Goal: Task Accomplishment & Management: Use online tool/utility

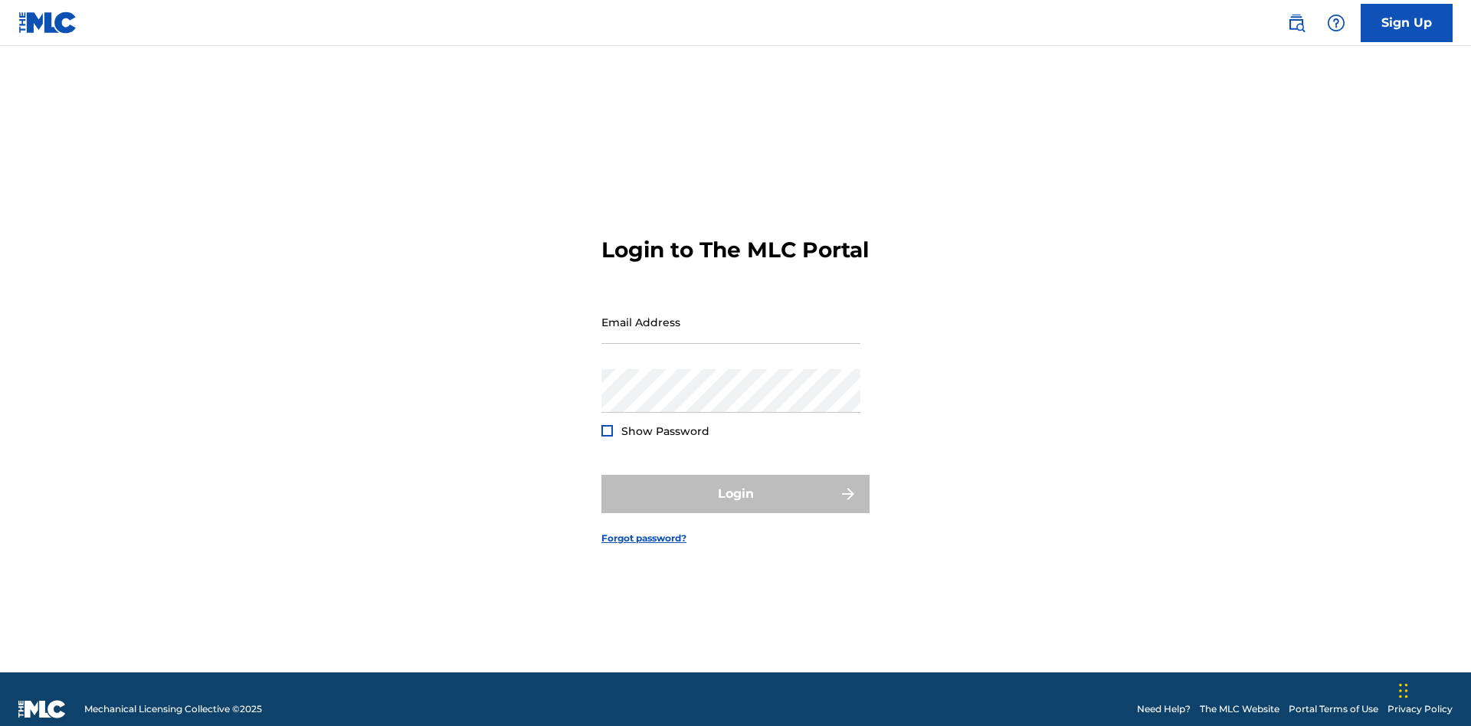
scroll to position [20, 0]
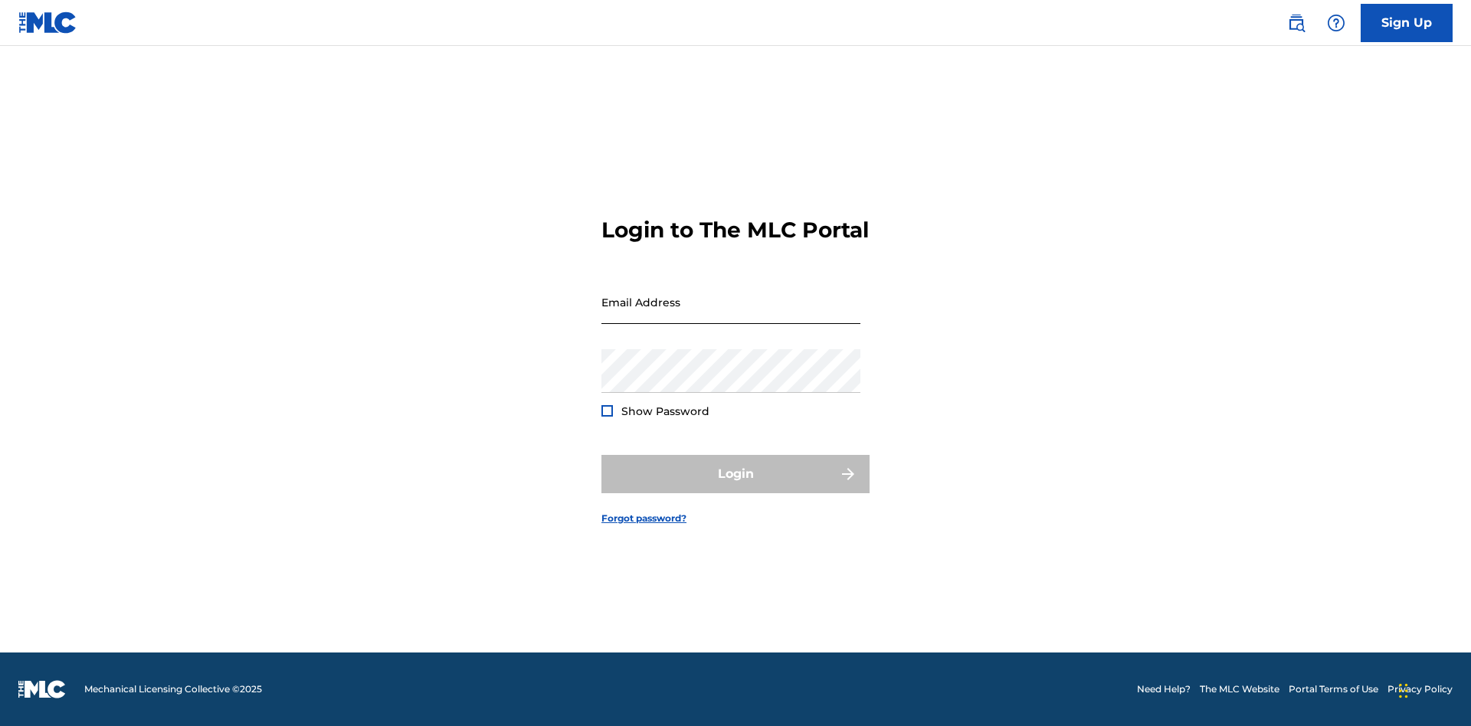
click at [731, 315] on input "Email Address" at bounding box center [730, 302] width 259 height 44
type input "[EMAIL_ADDRESS][DOMAIN_NAME]"
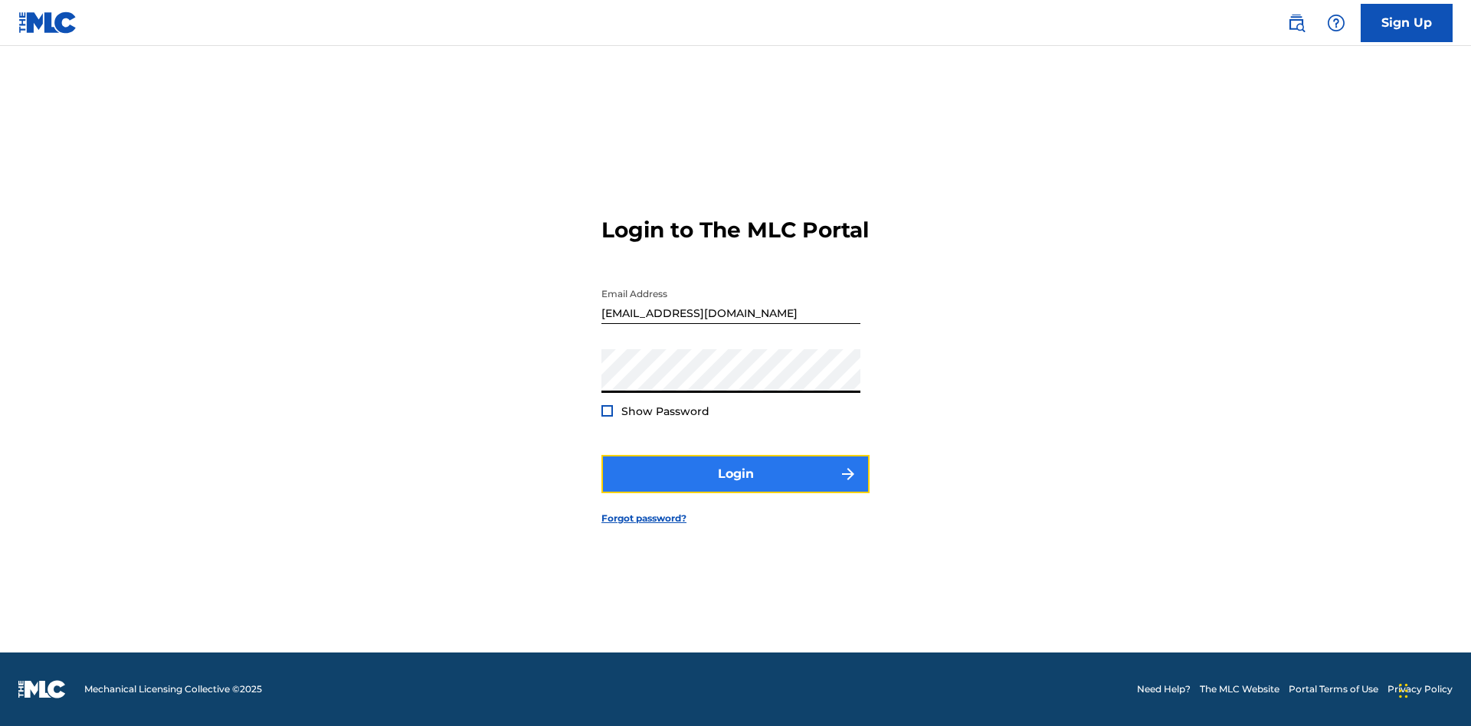
click at [735, 487] on button "Login" at bounding box center [735, 474] width 268 height 38
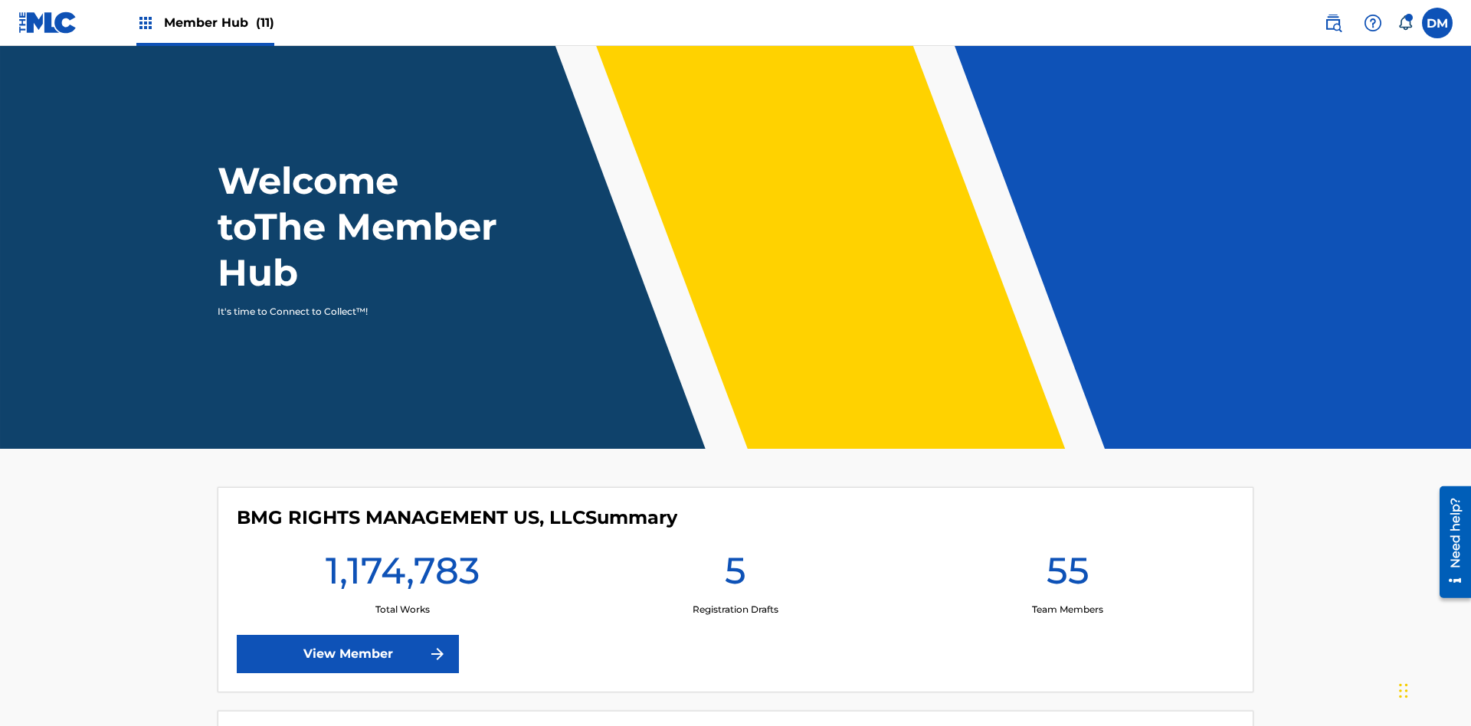
click at [218, 22] on span "Member Hub (11)" at bounding box center [219, 23] width 110 height 18
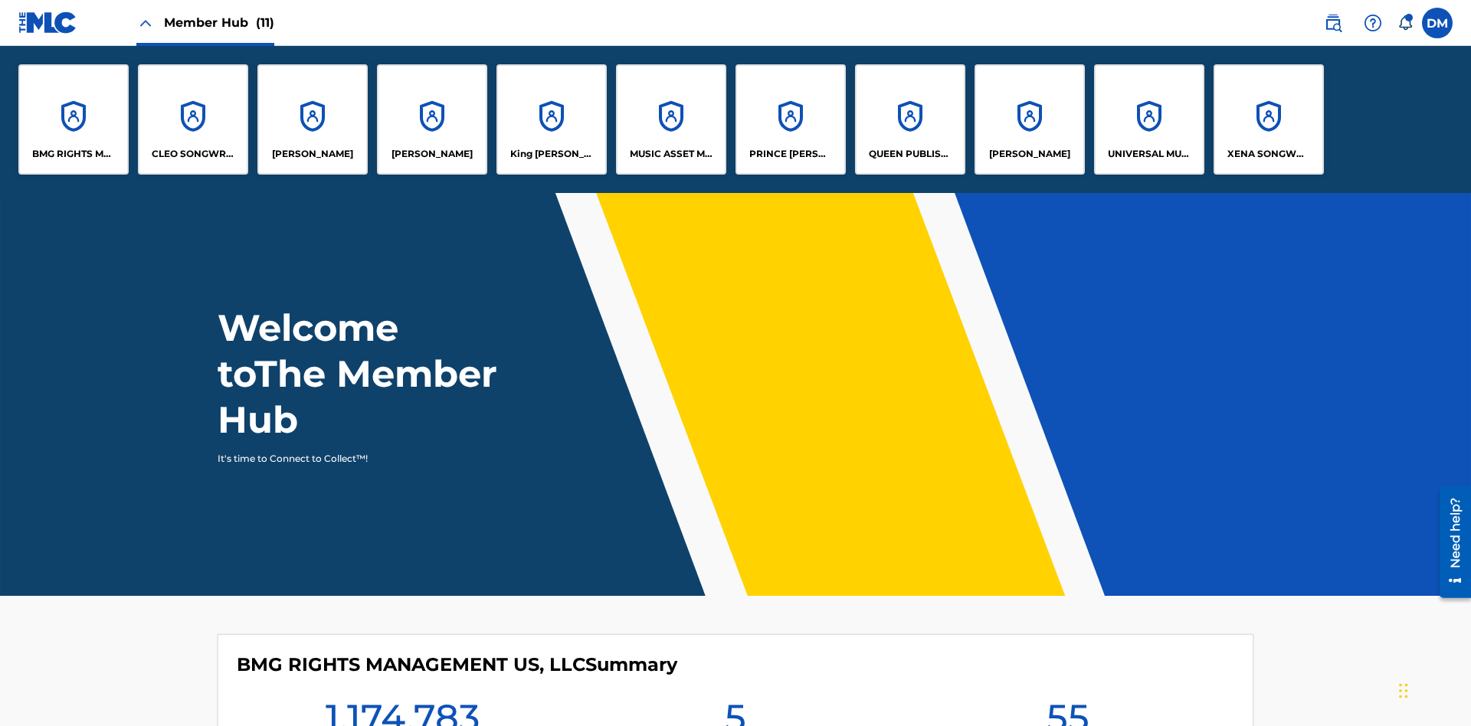
scroll to position [55, 0]
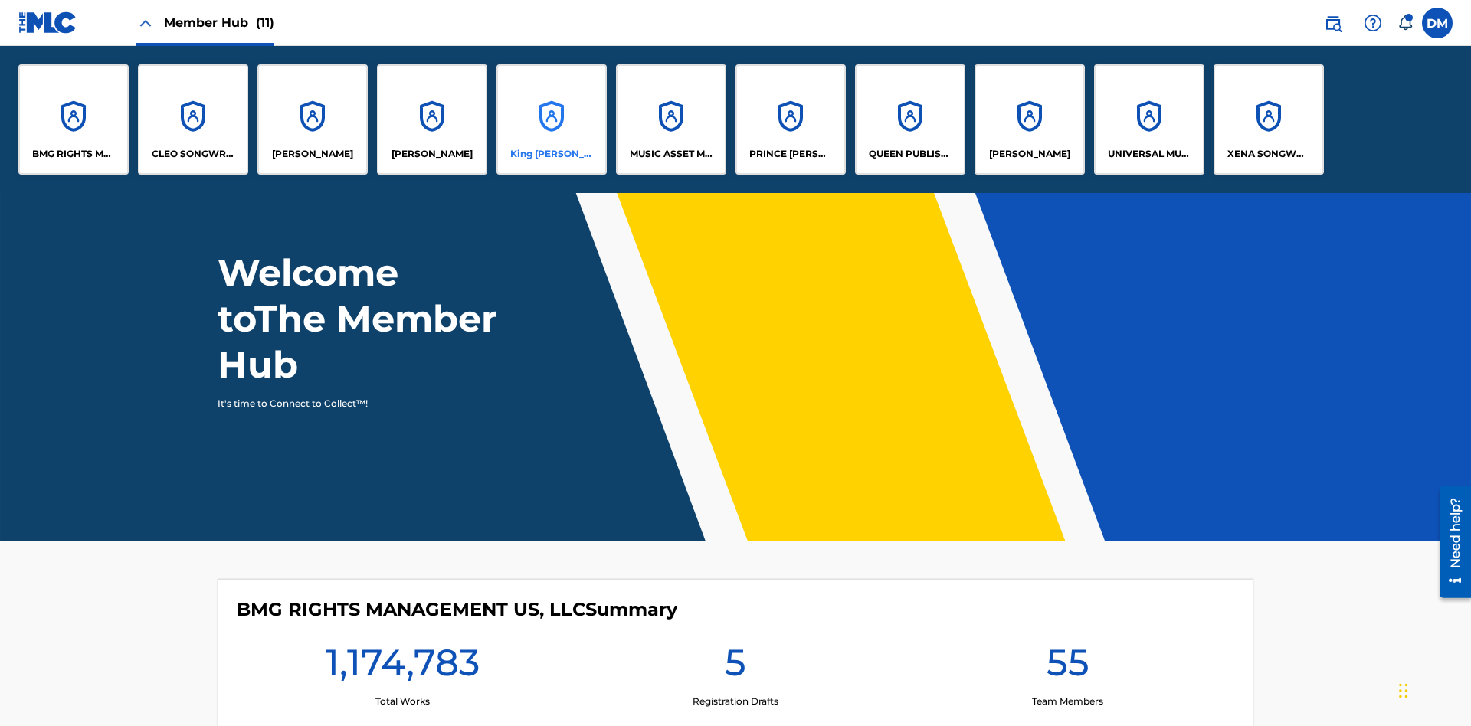
click at [551, 154] on p "King [PERSON_NAME]" at bounding box center [551, 154] width 83 height 14
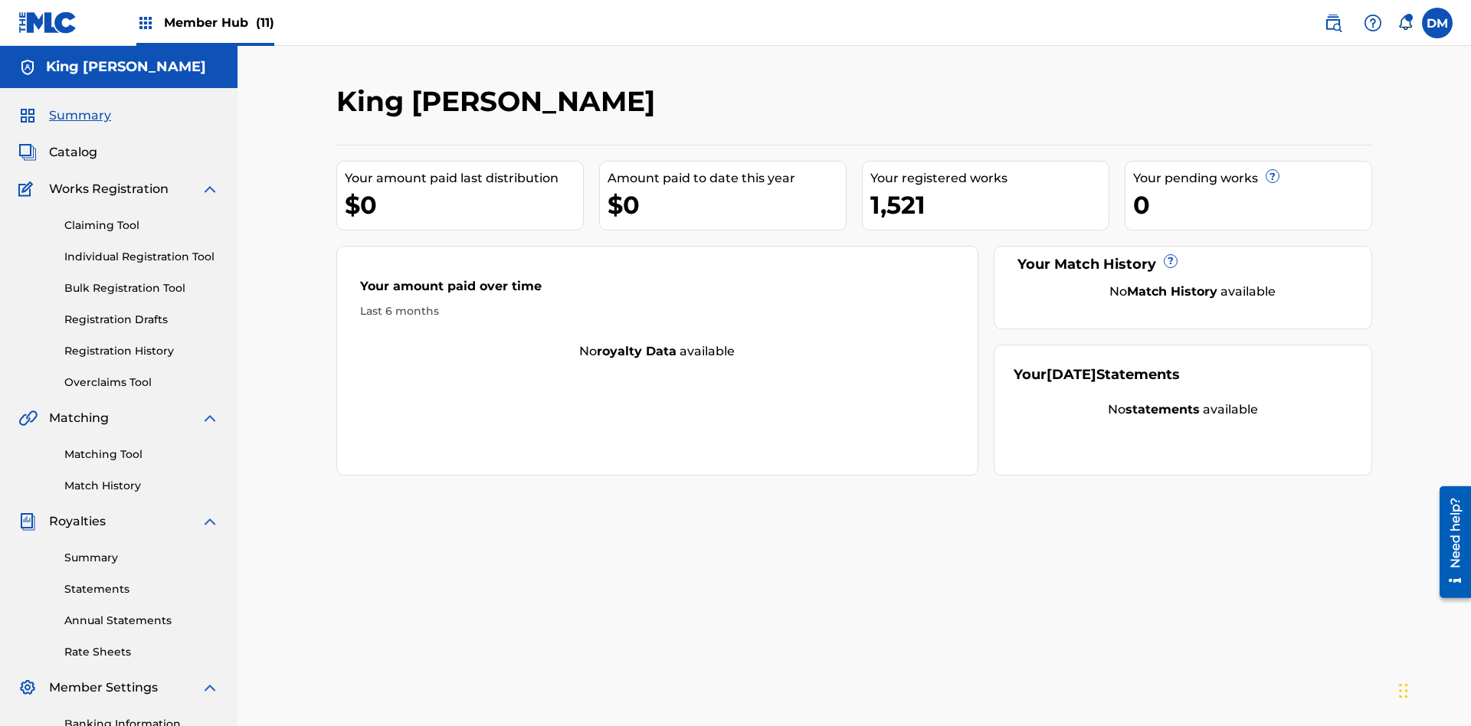
scroll to position [224, 0]
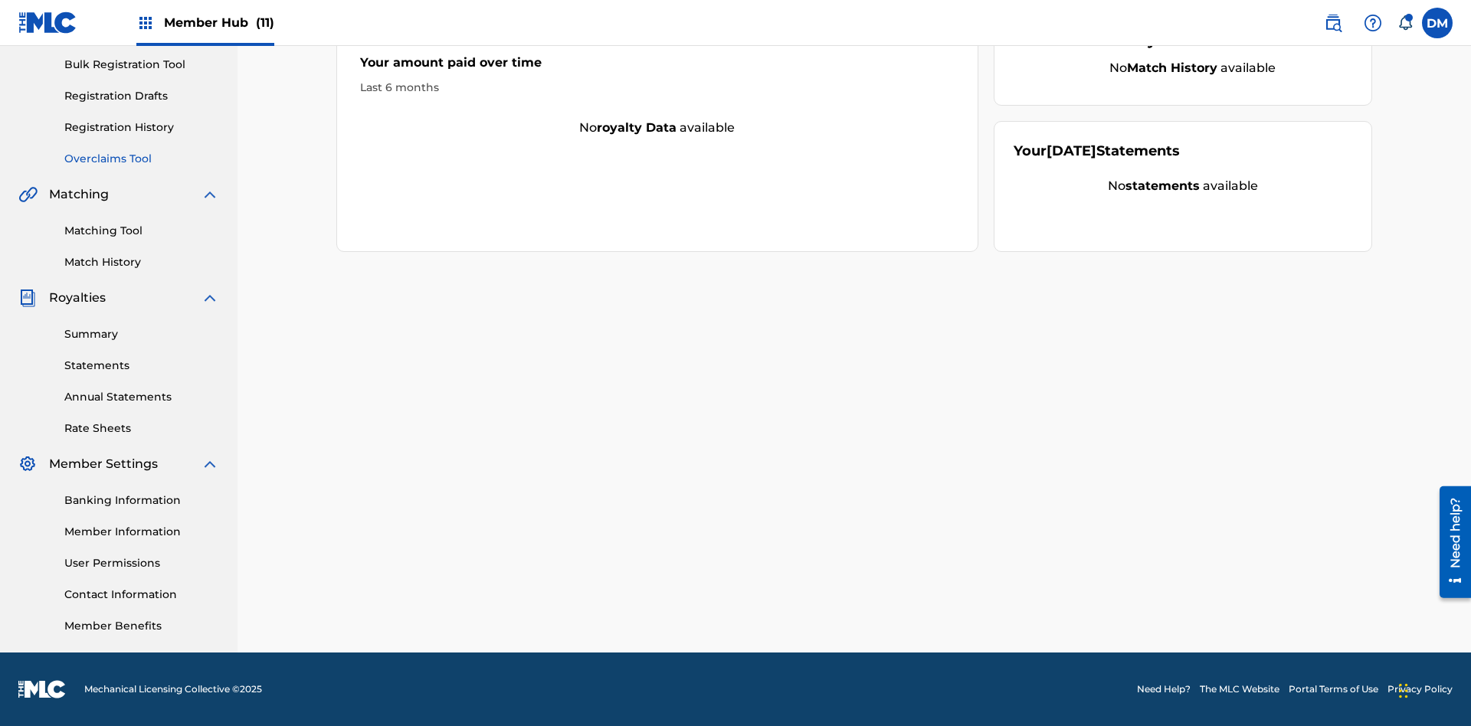
click at [142, 159] on link "Overclaims Tool" at bounding box center [141, 159] width 155 height 16
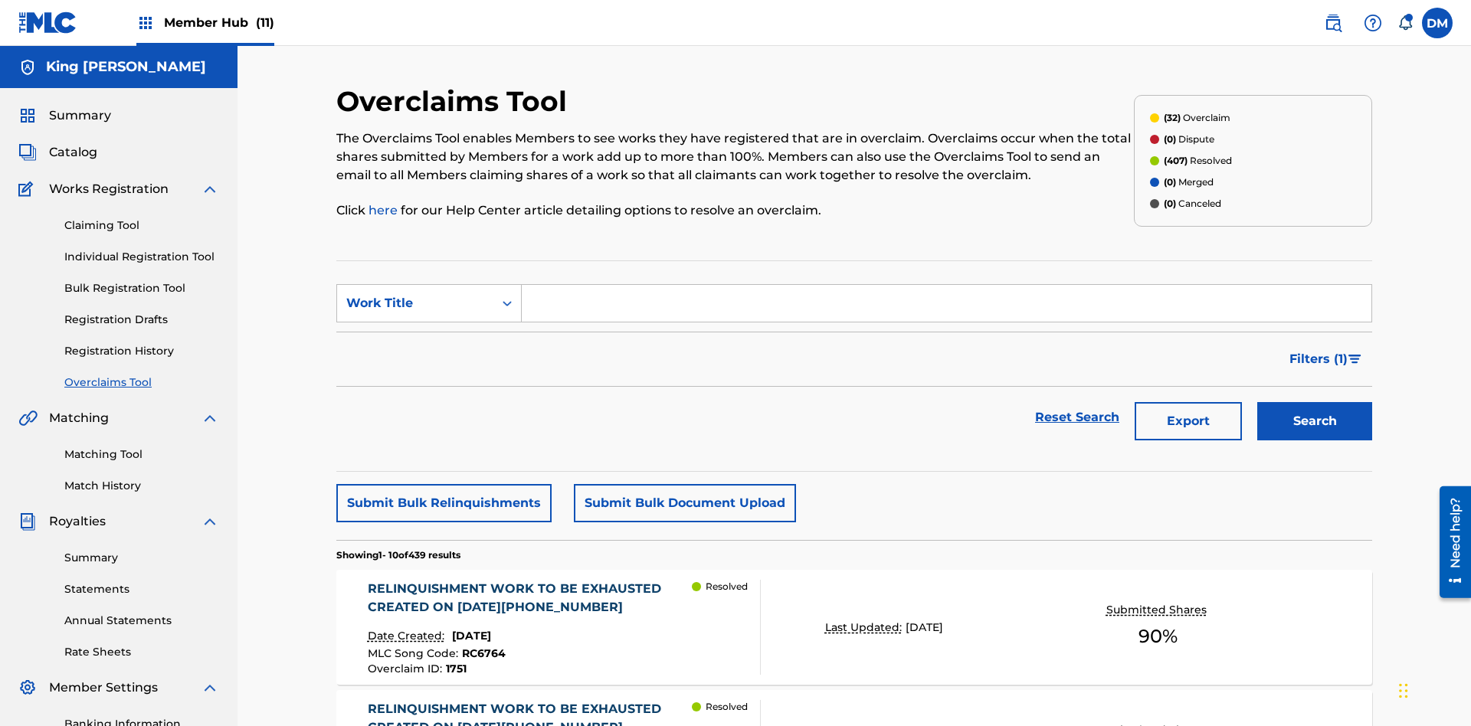
scroll to position [197, 0]
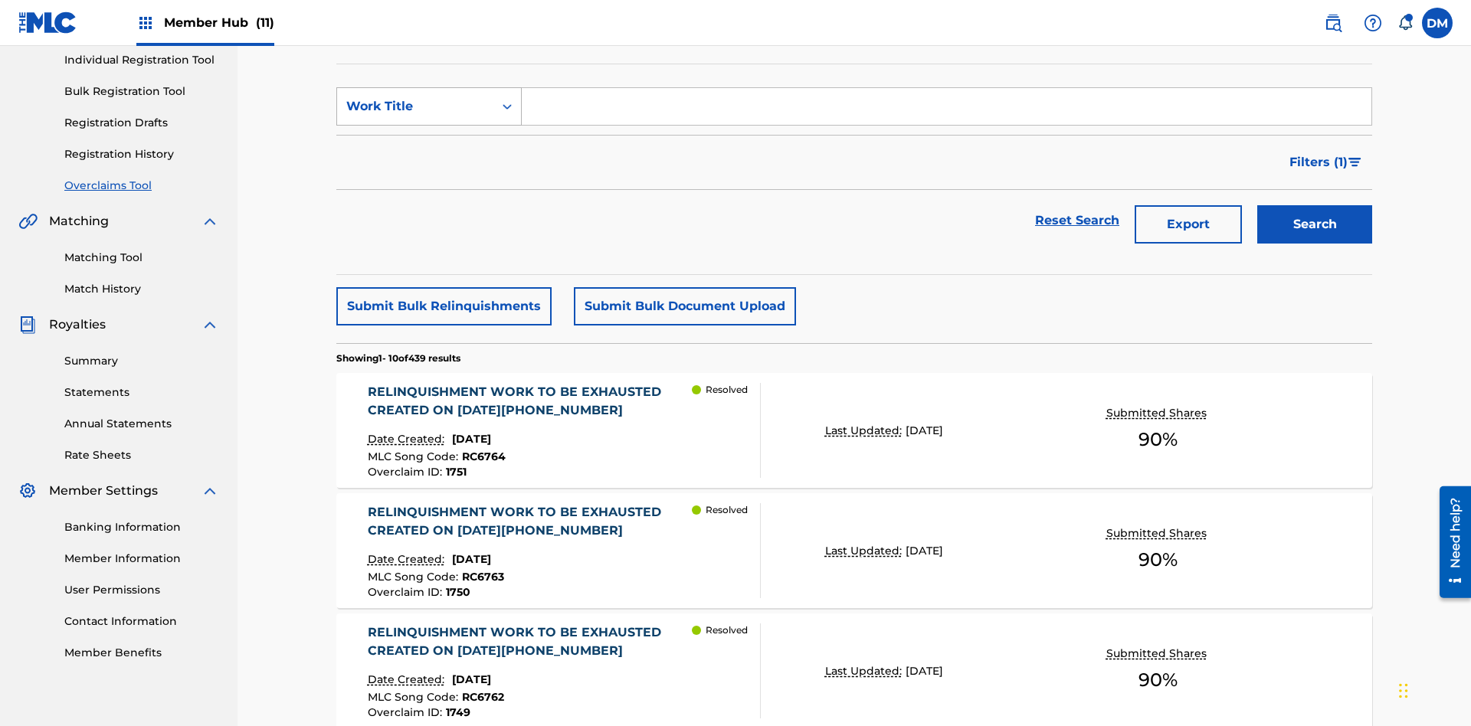
click at [415, 106] on div "Work Title" at bounding box center [415, 106] width 138 height 18
click at [429, 183] on div "Overclaim ID" at bounding box center [429, 183] width 184 height 38
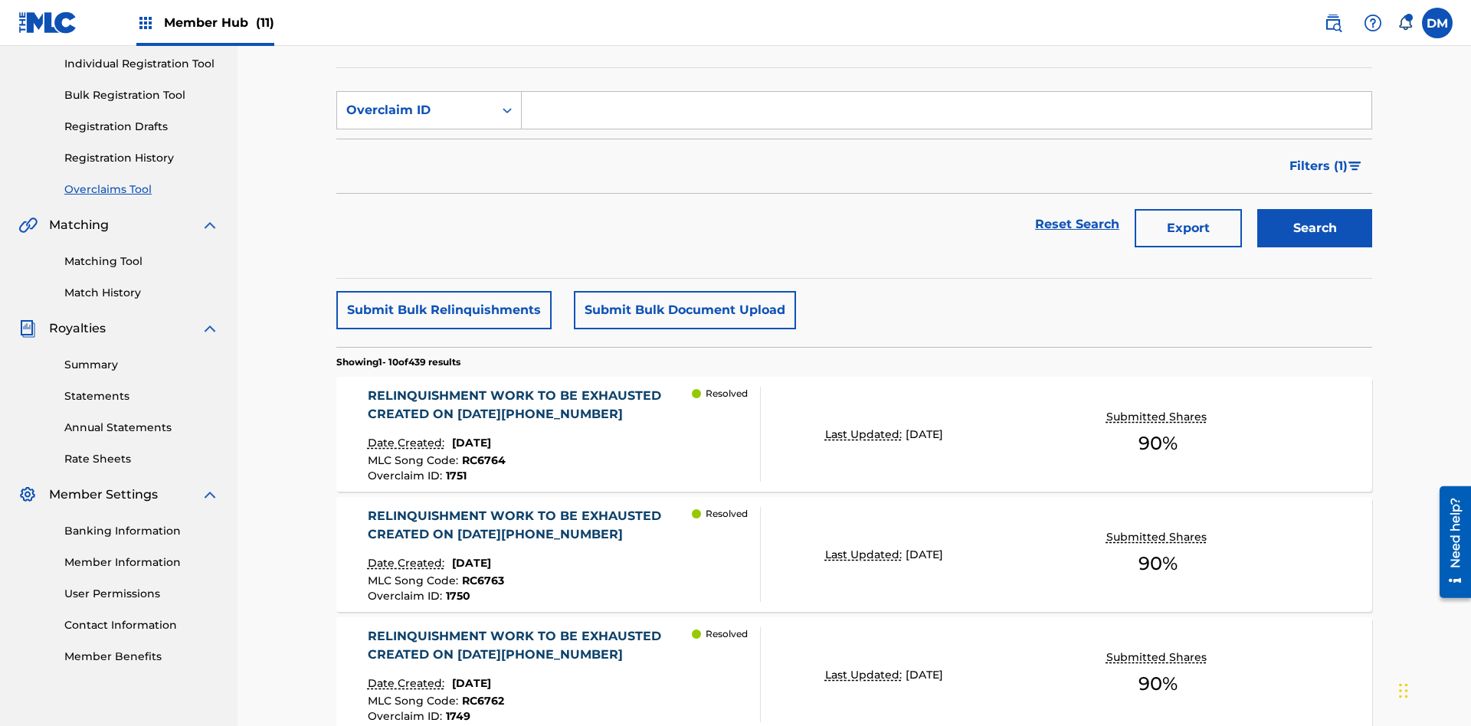
click at [946, 110] on input "Search Form" at bounding box center [947, 110] width 850 height 37
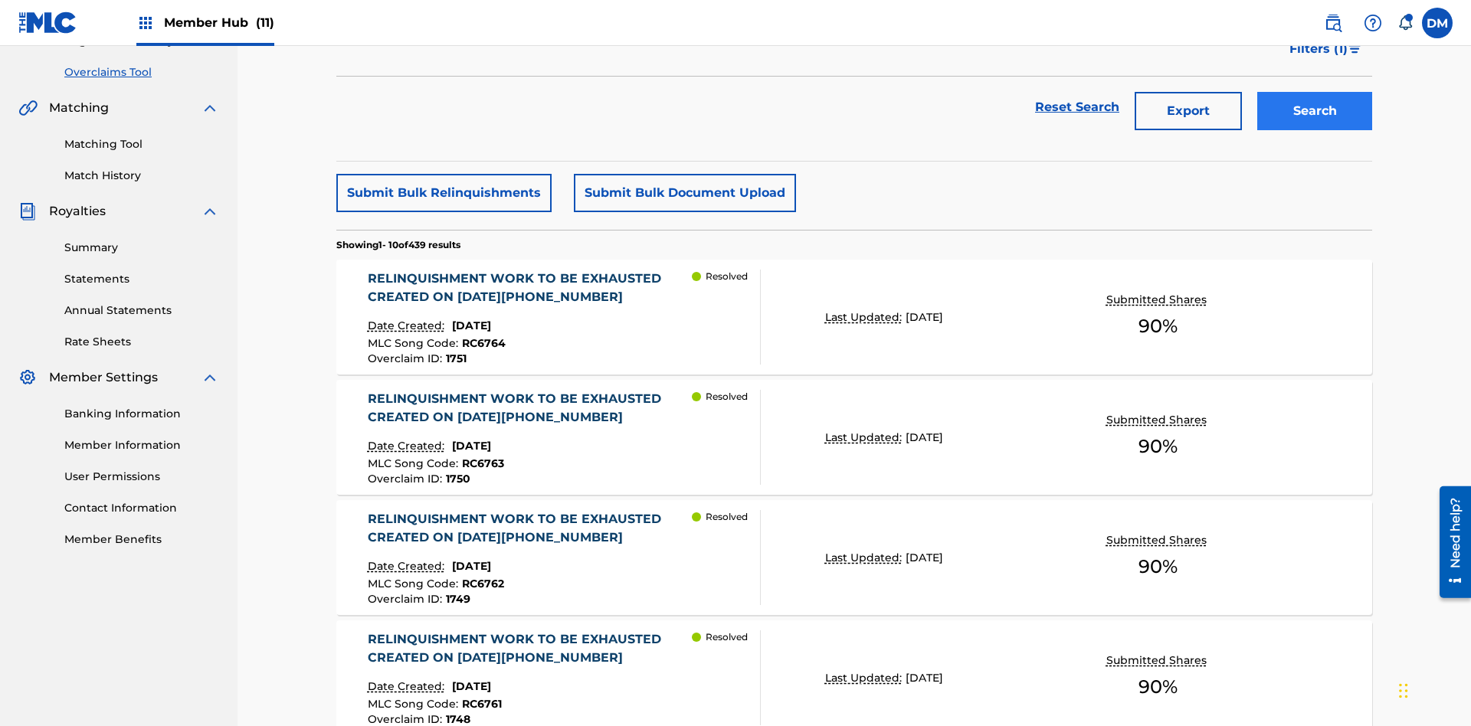
type input "1421"
click at [1314, 111] on button "Search" at bounding box center [1314, 111] width 115 height 38
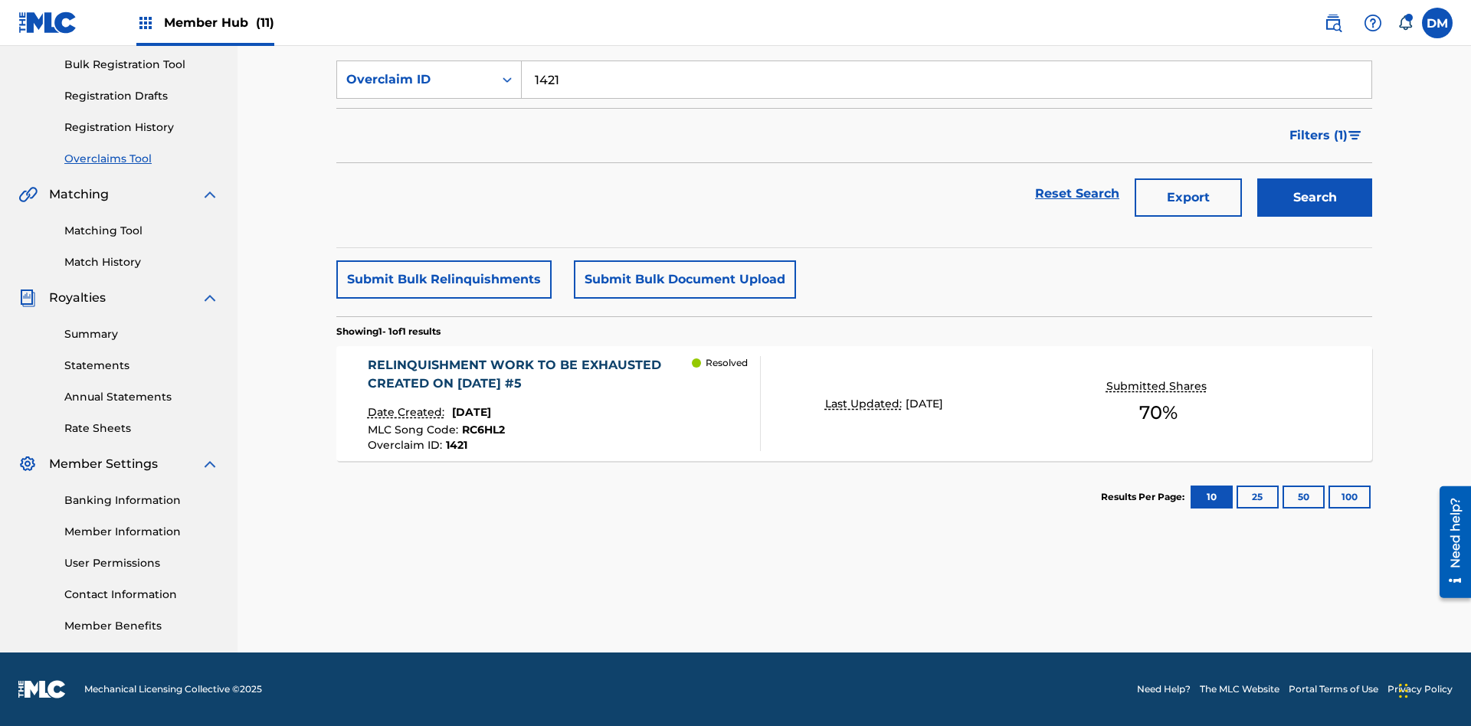
click at [854, 404] on p "Last Updated:" at bounding box center [865, 404] width 80 height 16
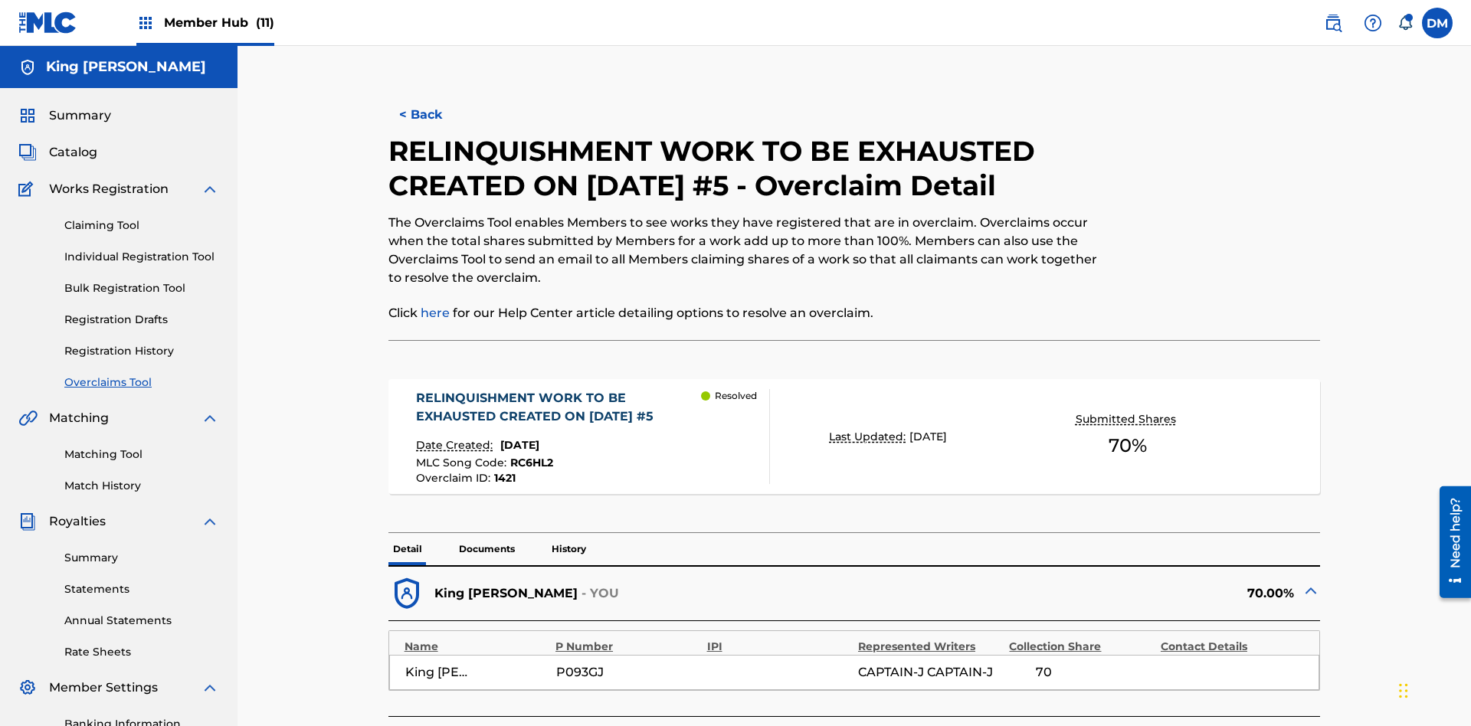
scroll to position [224, 0]
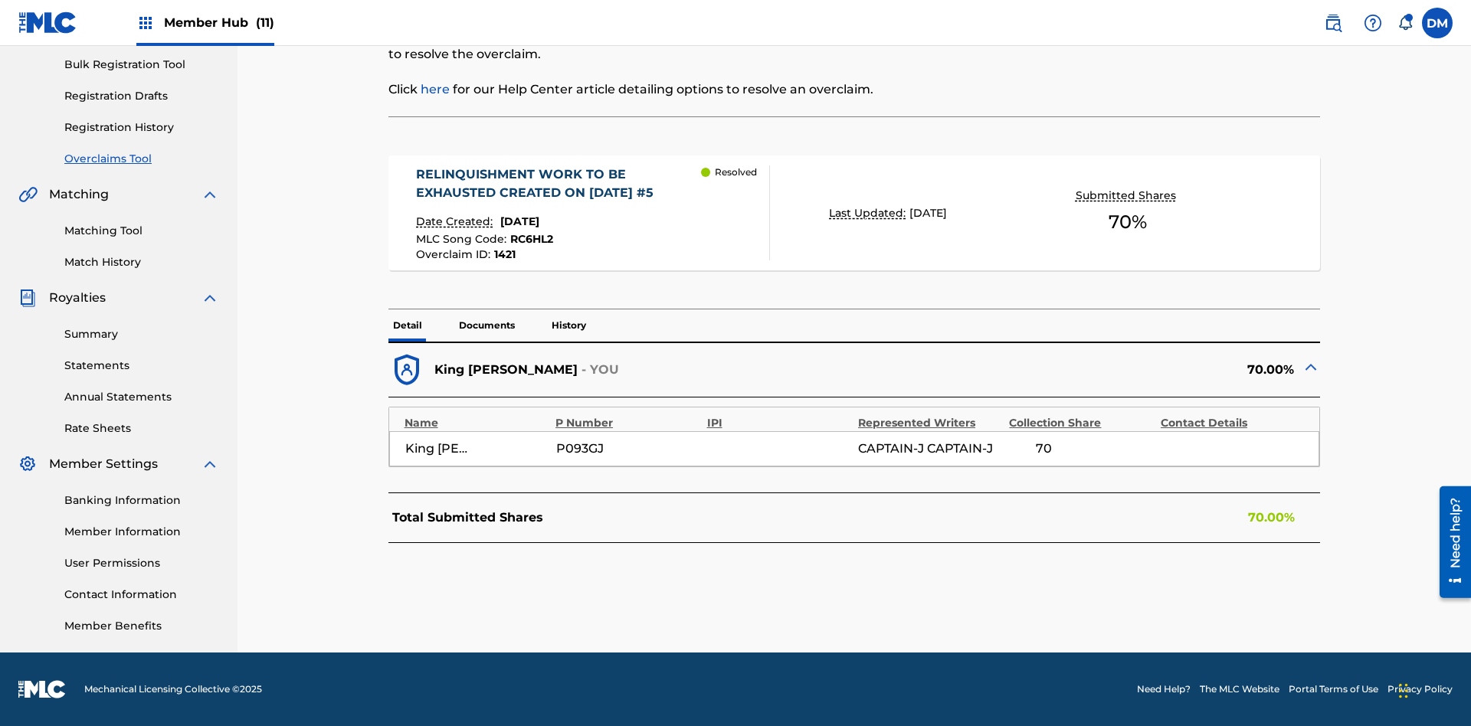
click at [486, 326] on p "Documents" at bounding box center [486, 325] width 65 height 32
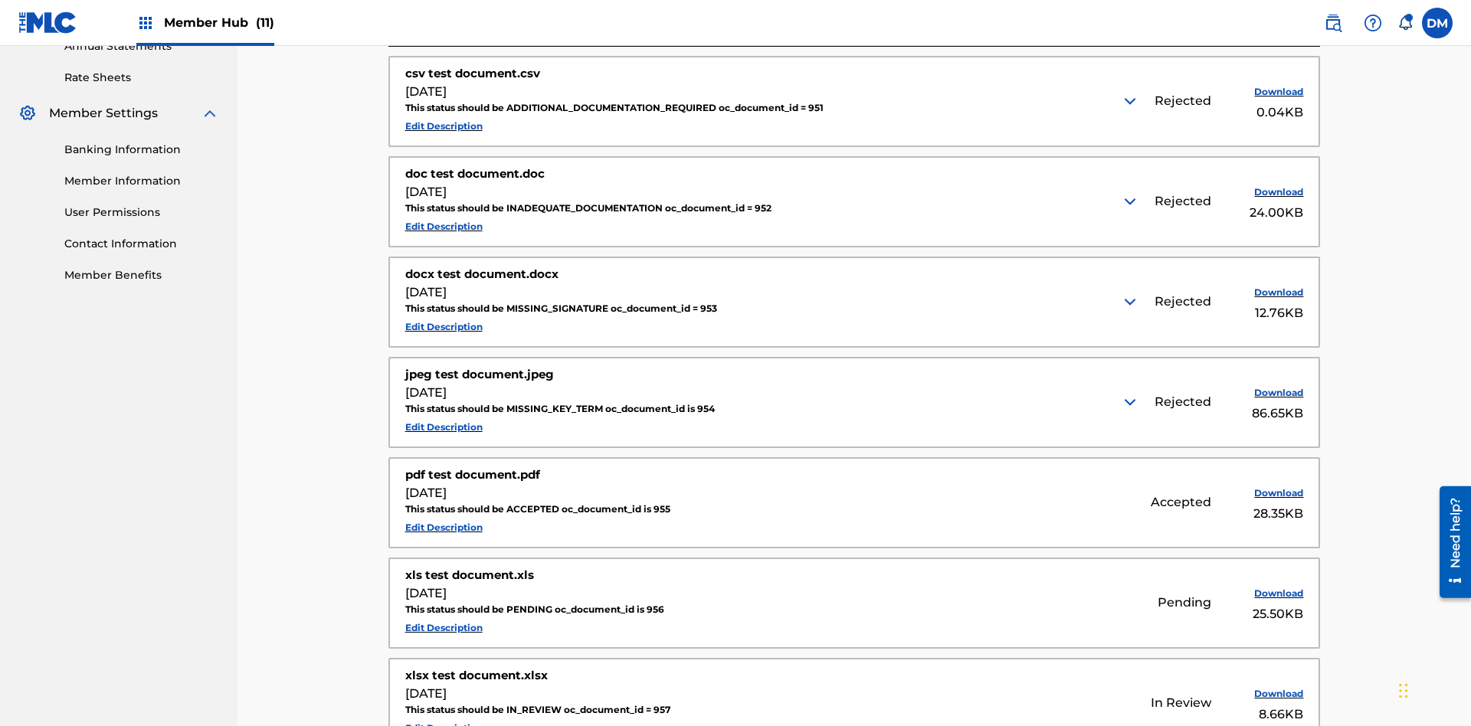
click at [1131, 101] on img at bounding box center [1130, 101] width 18 height 18
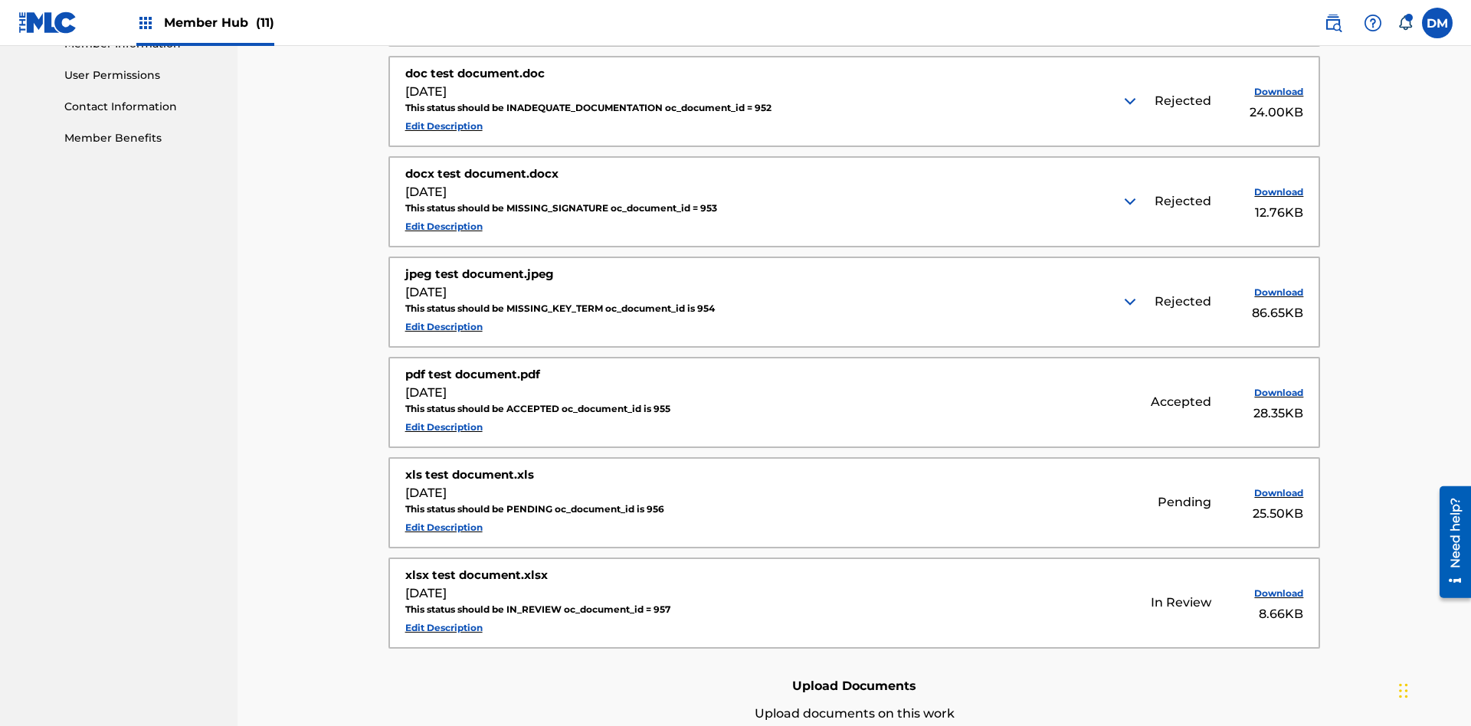
click at [1131, 101] on img at bounding box center [1130, 101] width 18 height 18
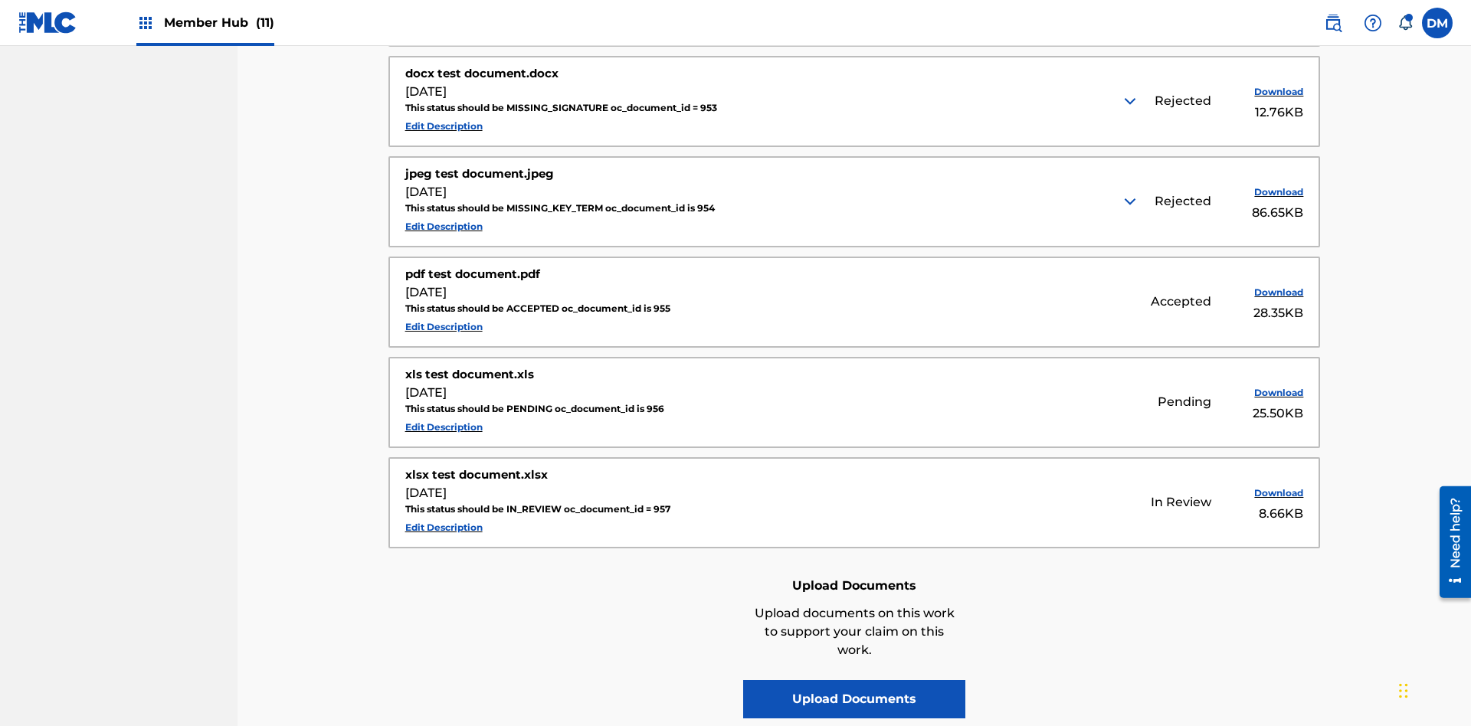
click at [1131, 101] on img at bounding box center [1130, 101] width 18 height 18
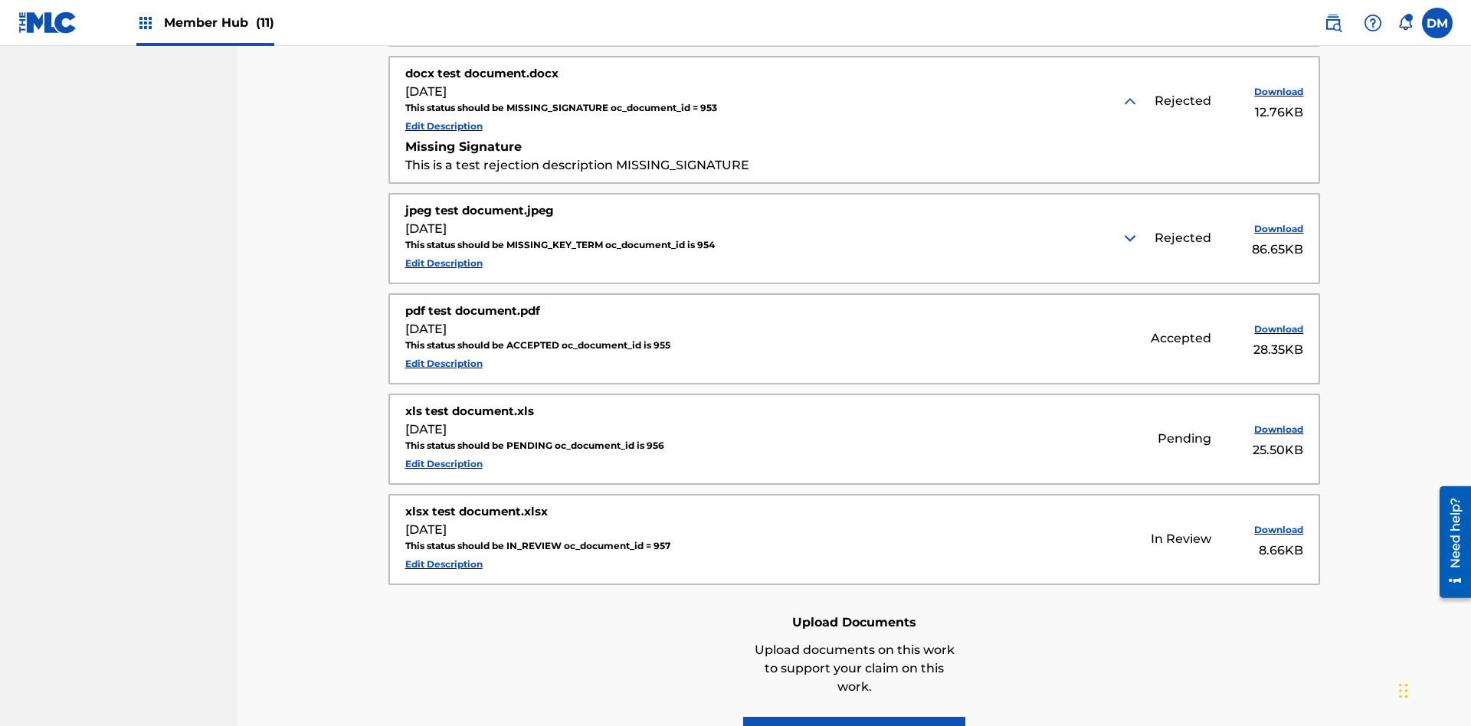
scroll to position [986, 0]
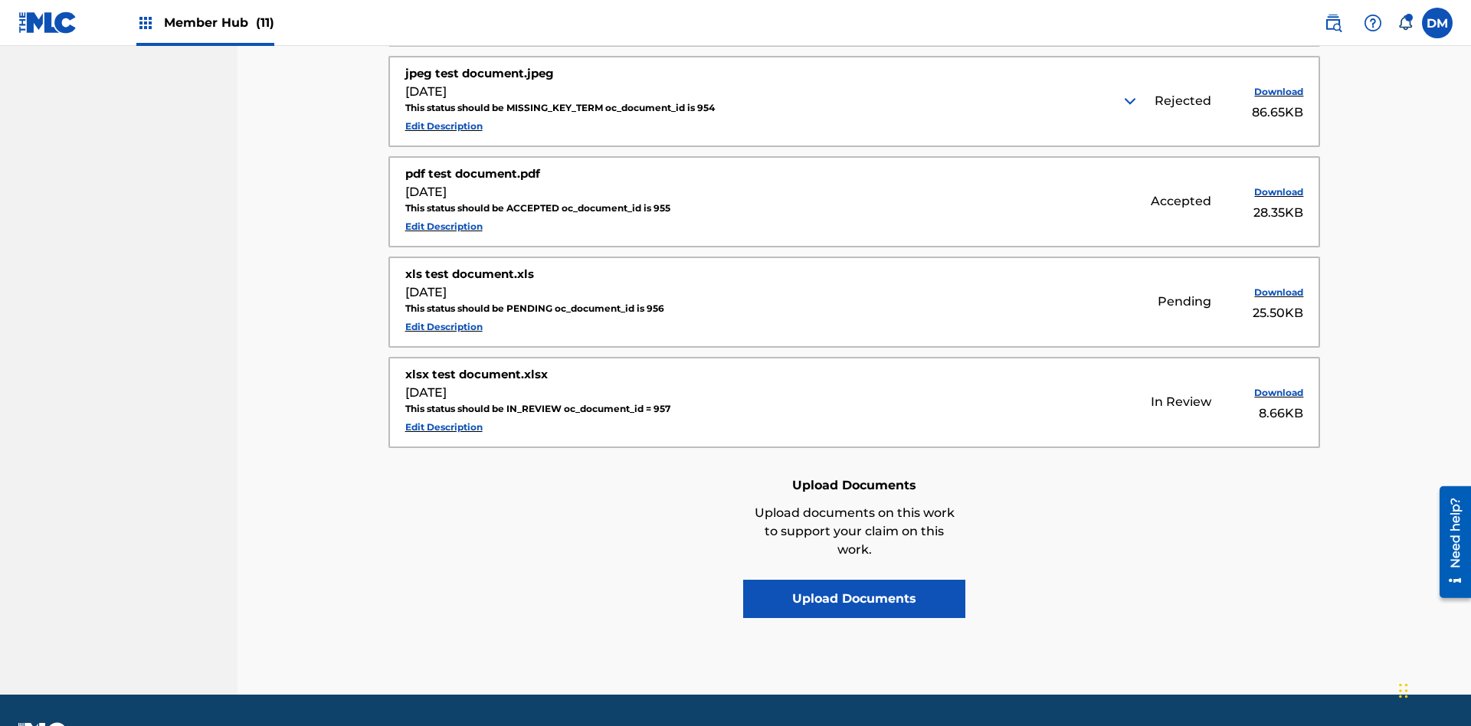
click at [1131, 101] on img at bounding box center [1130, 101] width 18 height 18
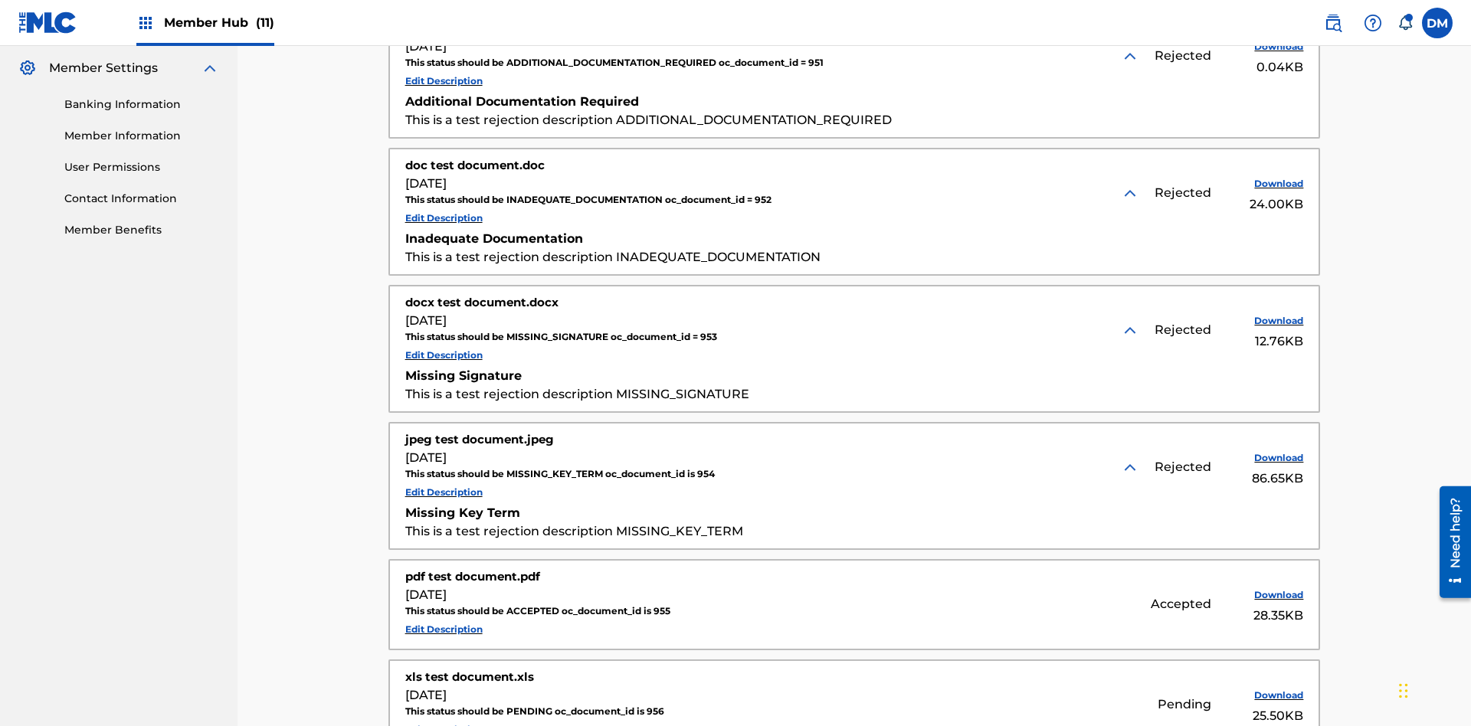
scroll to position [575, 0]
